Goal: Find specific page/section: Find specific page/section

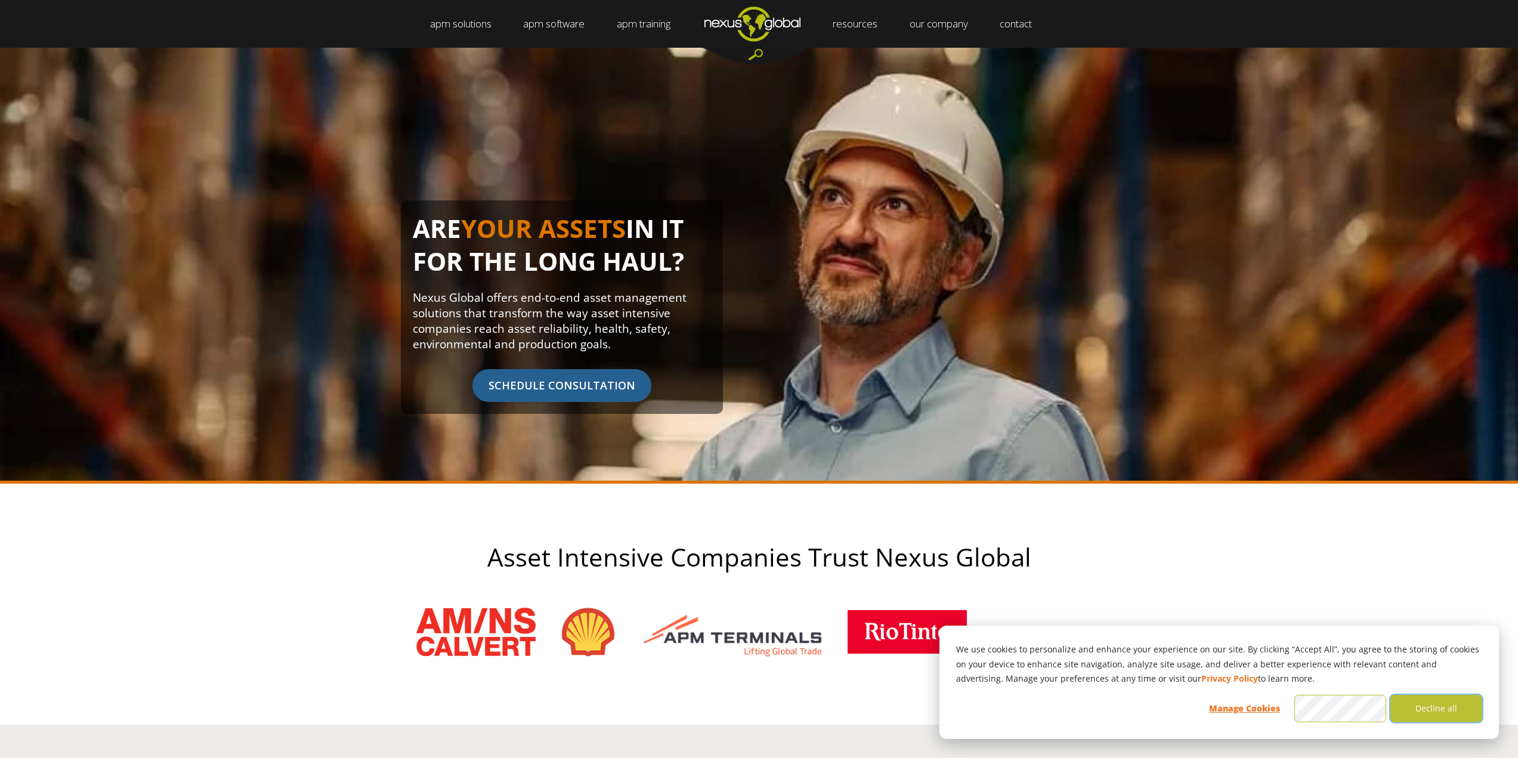
click at [1432, 705] on button "Decline all" at bounding box center [1437, 708] width 92 height 27
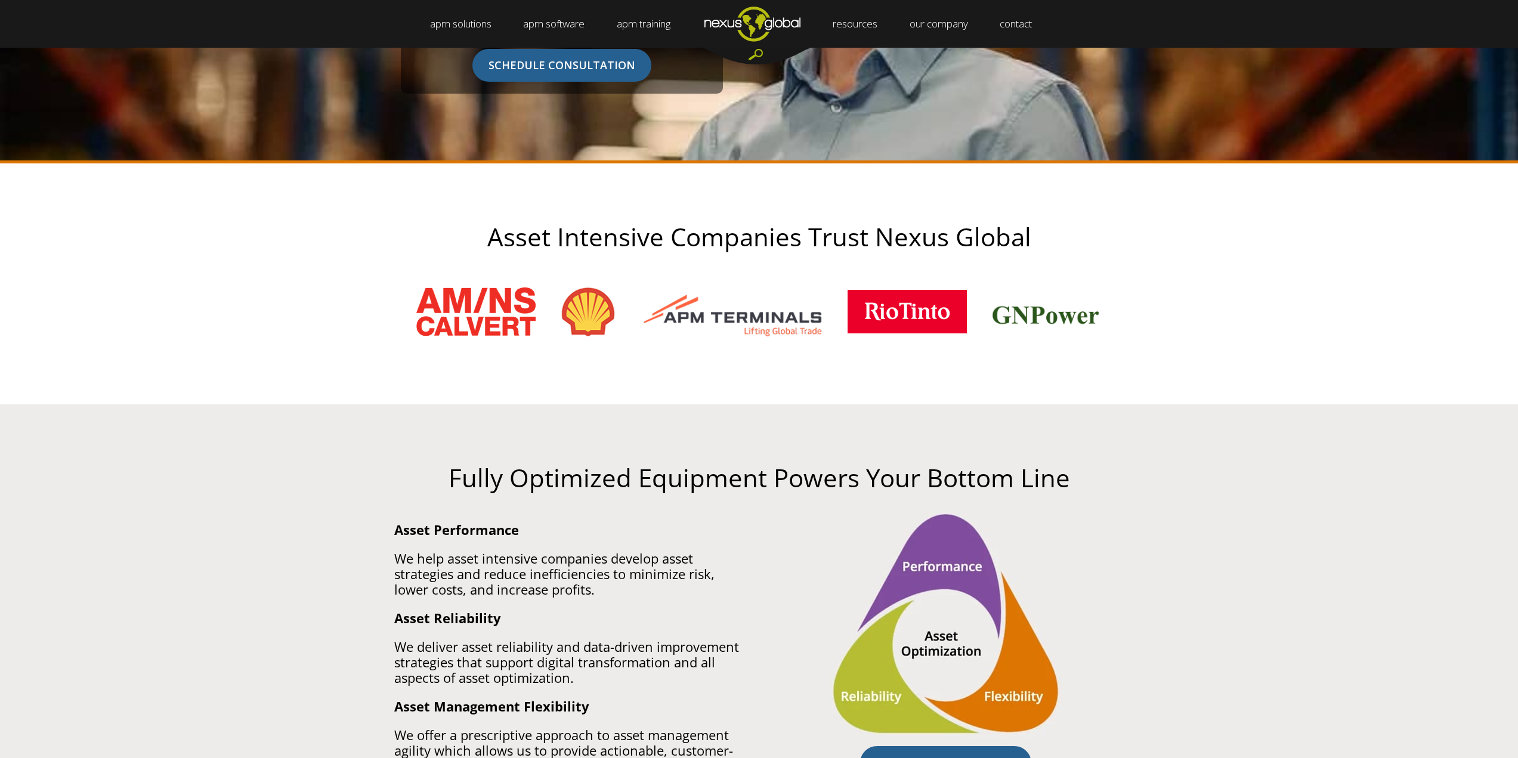
scroll to position [477, 0]
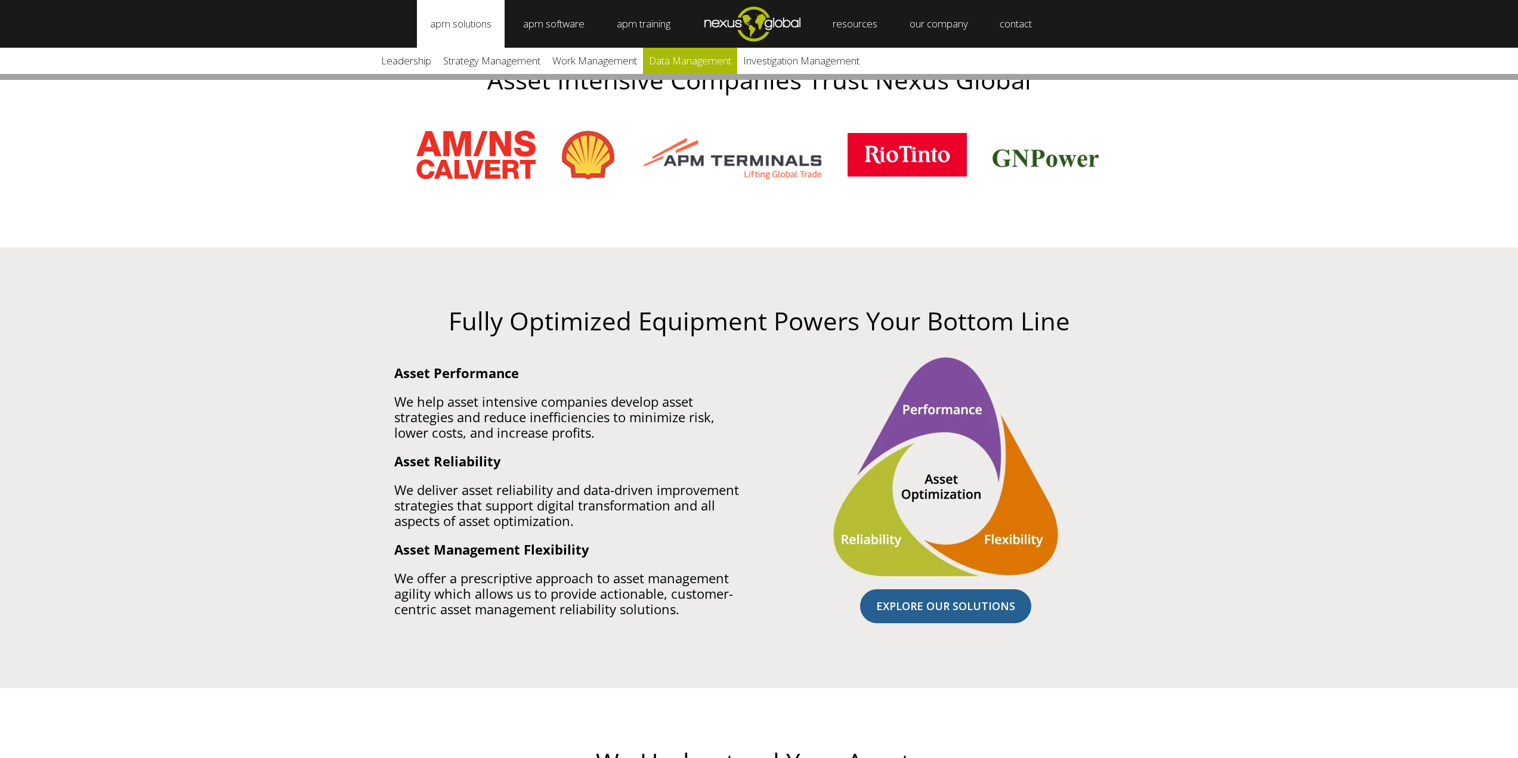
click at [713, 63] on link "Data Management" at bounding box center [690, 61] width 94 height 26
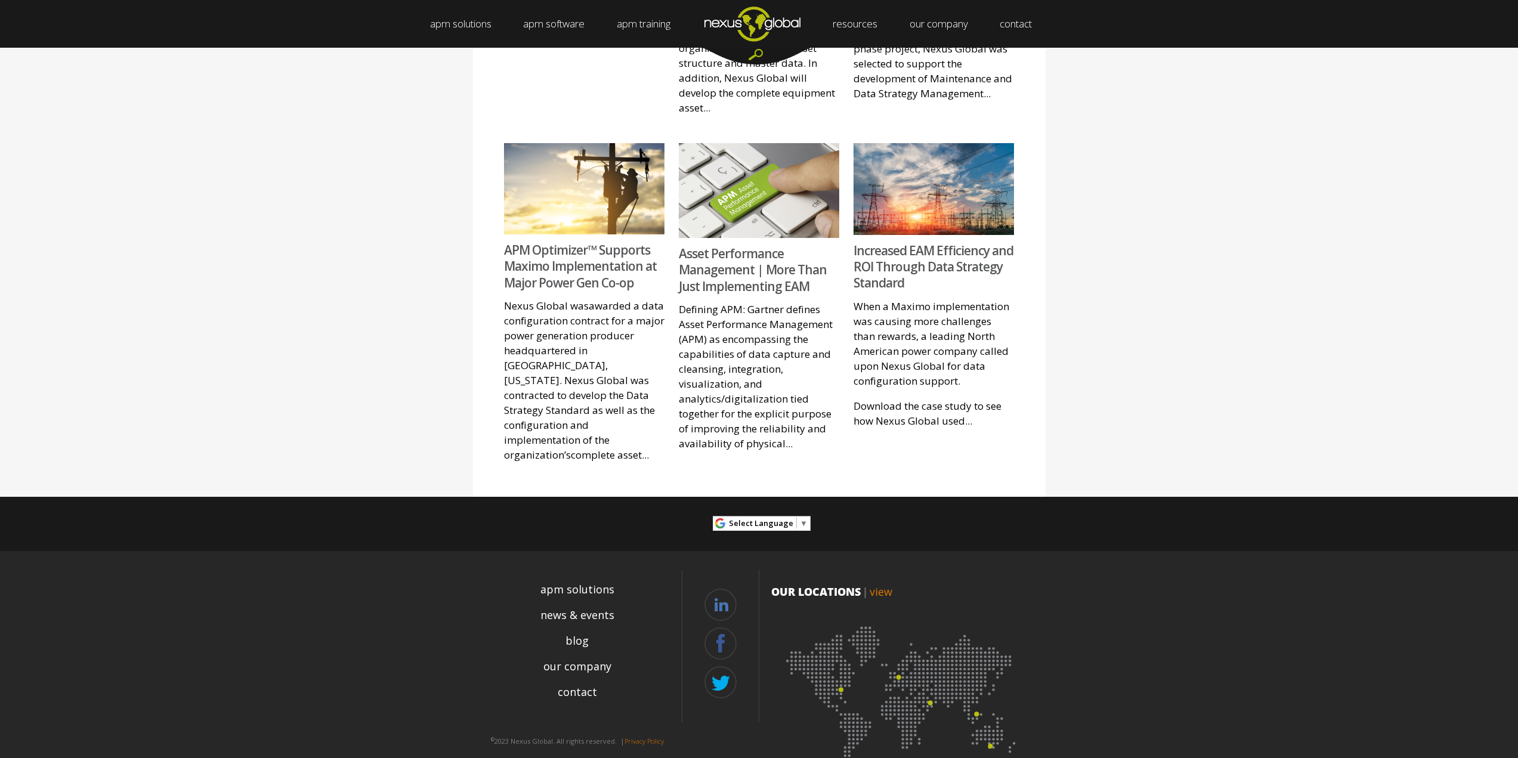
scroll to position [906, 0]
